Goal: Task Accomplishment & Management: Use online tool/utility

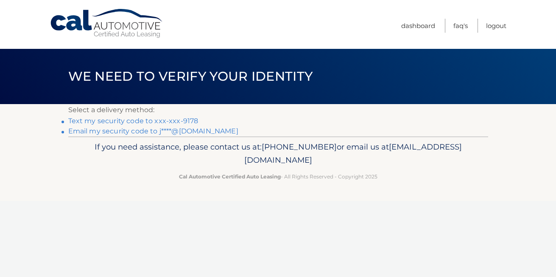
click at [101, 123] on link "Text my security code to xxx-xxx-9178" at bounding box center [133, 121] width 130 height 8
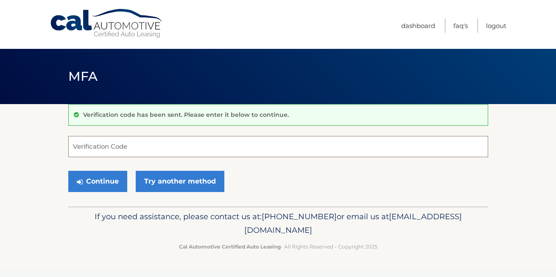
click at [106, 150] on input "Verification Code" at bounding box center [278, 146] width 420 height 21
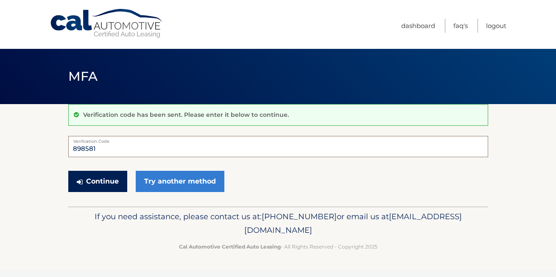
type input "898581"
click at [108, 182] on button "Continue" at bounding box center [97, 181] width 59 height 21
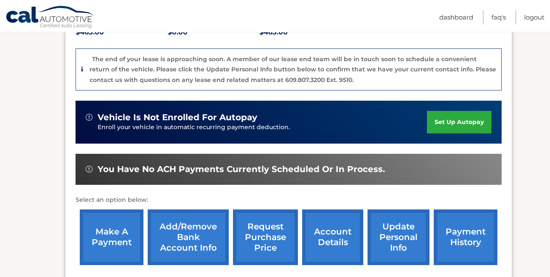
scroll to position [212, 0]
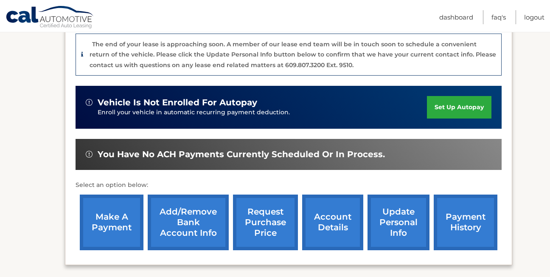
click at [116, 218] on link "make a payment" at bounding box center [112, 222] width 64 height 56
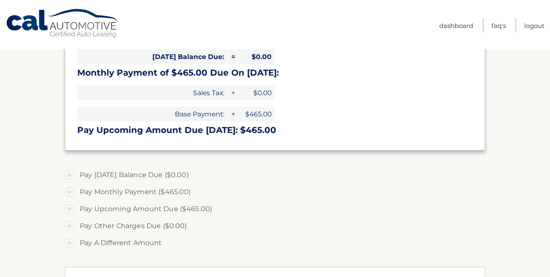
select select "NzlhMDA1NmQtMDA4MC00YzgwLTllMTMtZWU4ZGY3N2EwMjM5"
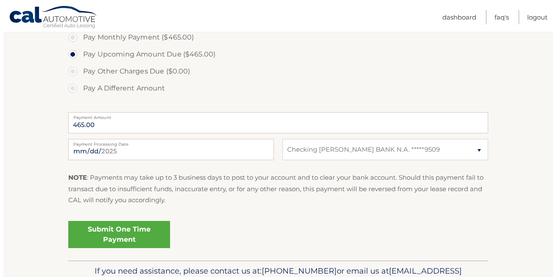
scroll to position [297, 0]
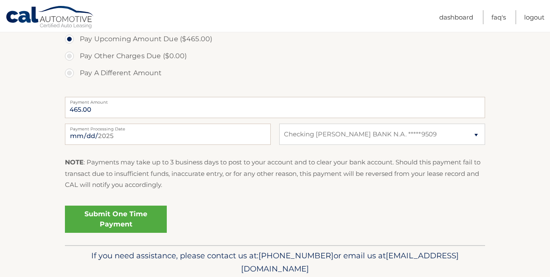
click at [132, 217] on link "Submit One Time Payment" at bounding box center [116, 218] width 102 height 27
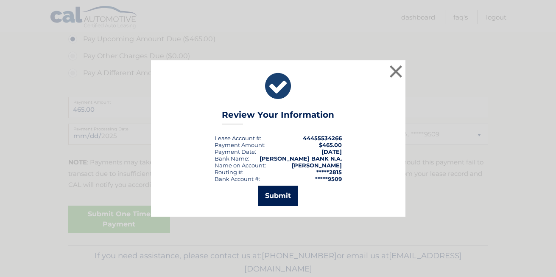
click at [270, 197] on button "Submit" at bounding box center [277, 195] width 39 height 20
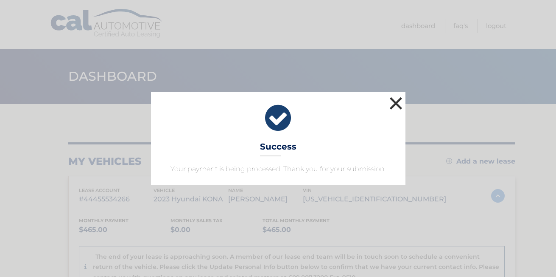
click at [398, 98] on button "×" at bounding box center [396, 103] width 17 height 17
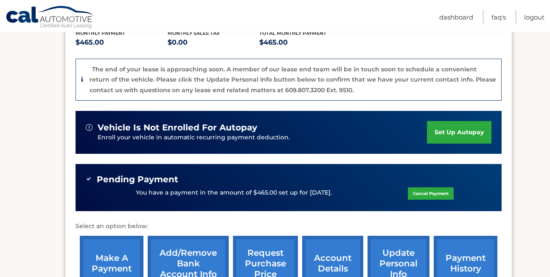
scroll to position [212, 0]
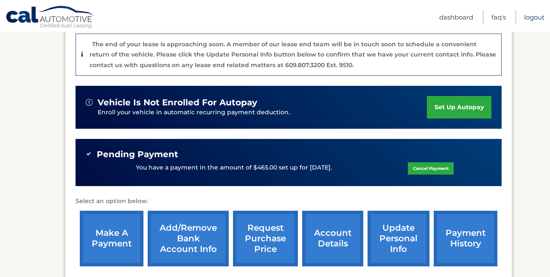
click at [524, 18] on link "Logout" at bounding box center [534, 17] width 20 height 14
